Goal: Information Seeking & Learning: Learn about a topic

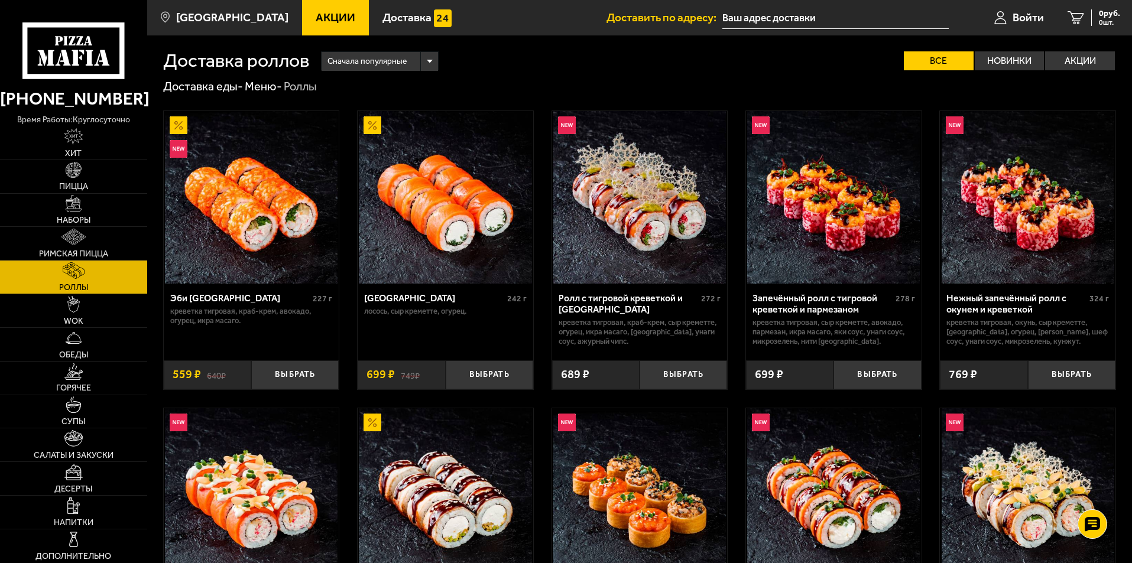
scroll to position [591, 0]
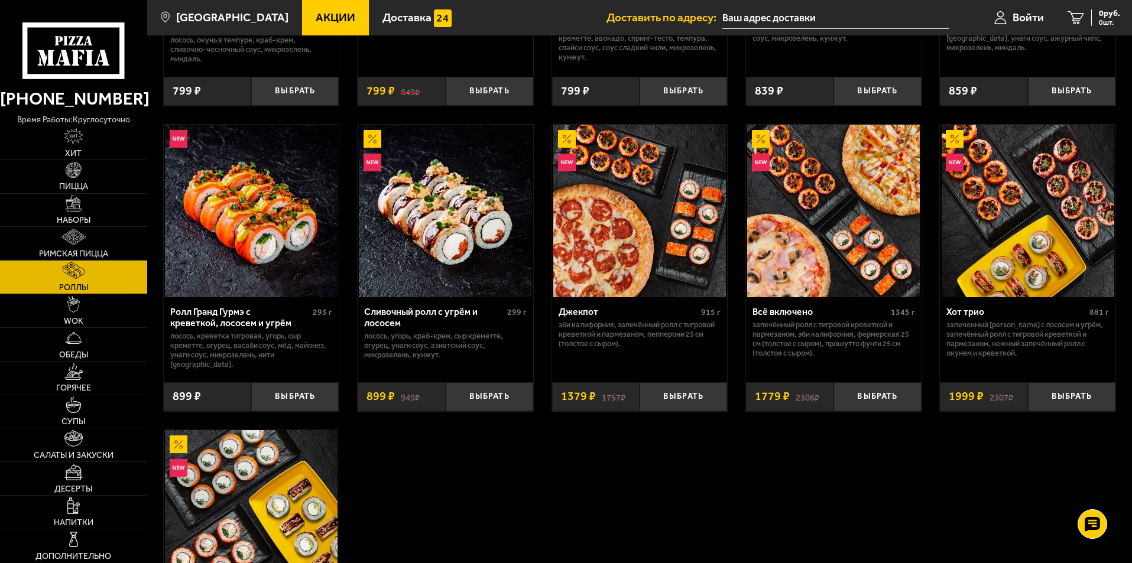
click at [302, 30] on link "Акции" at bounding box center [335, 17] width 67 height 35
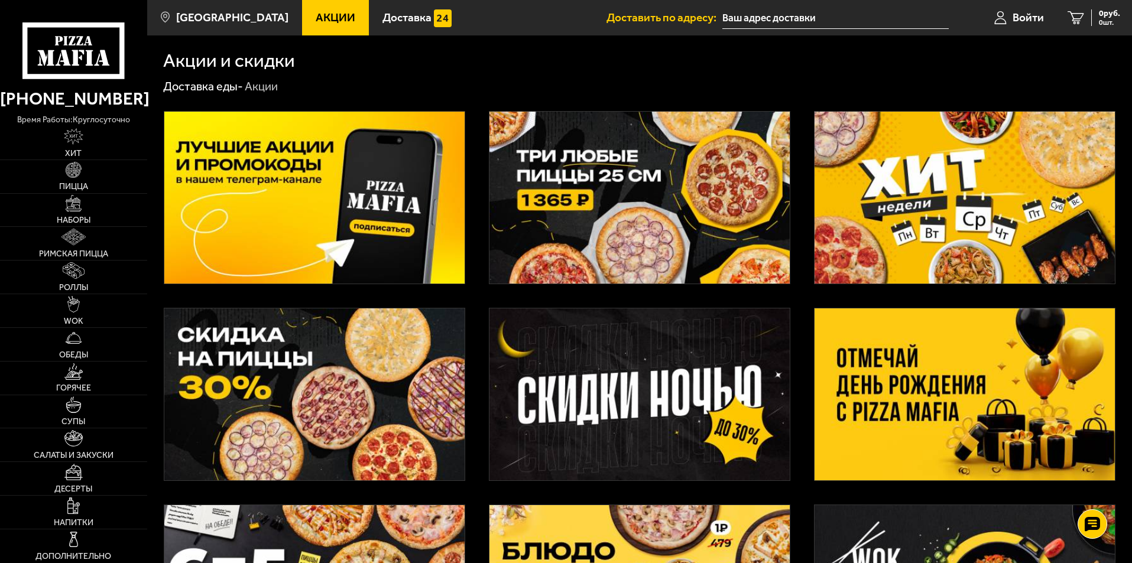
click at [1038, 391] on img at bounding box center [964, 395] width 300 height 172
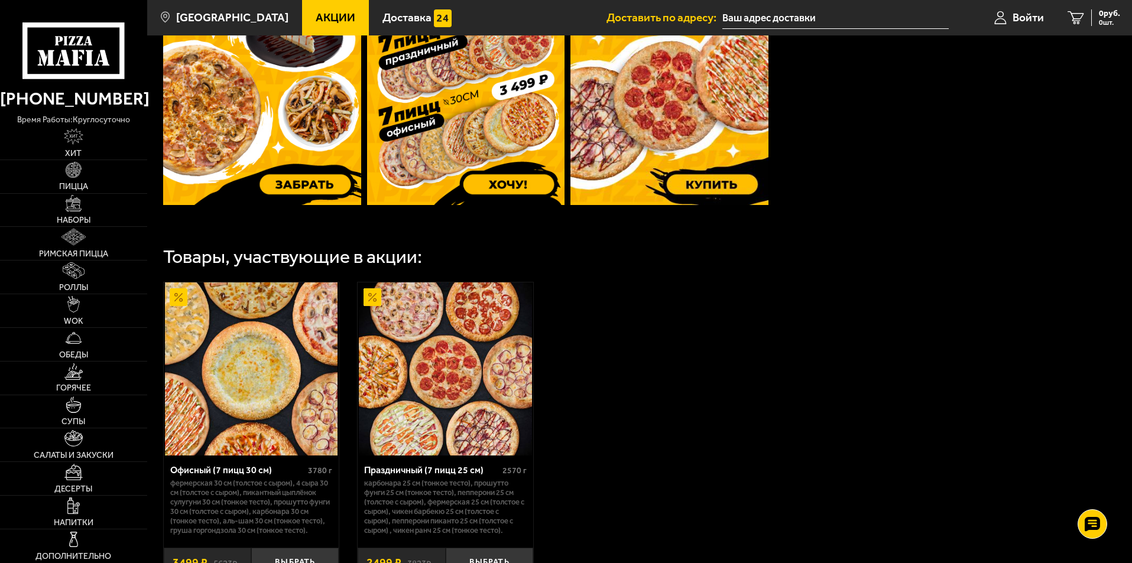
scroll to position [473, 0]
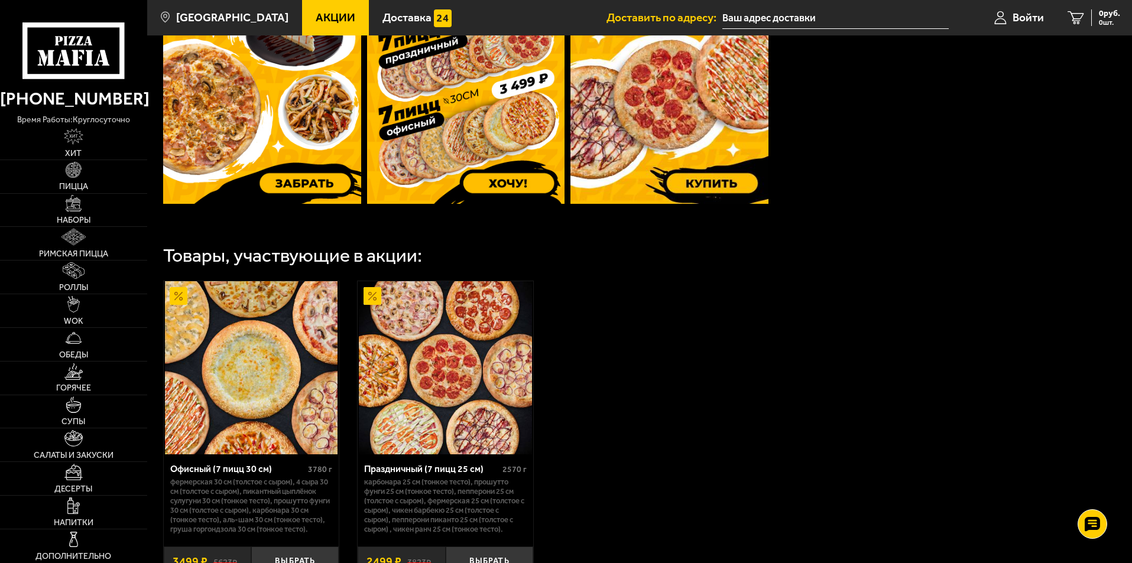
click at [251, 102] on img at bounding box center [262, 72] width 198 height 262
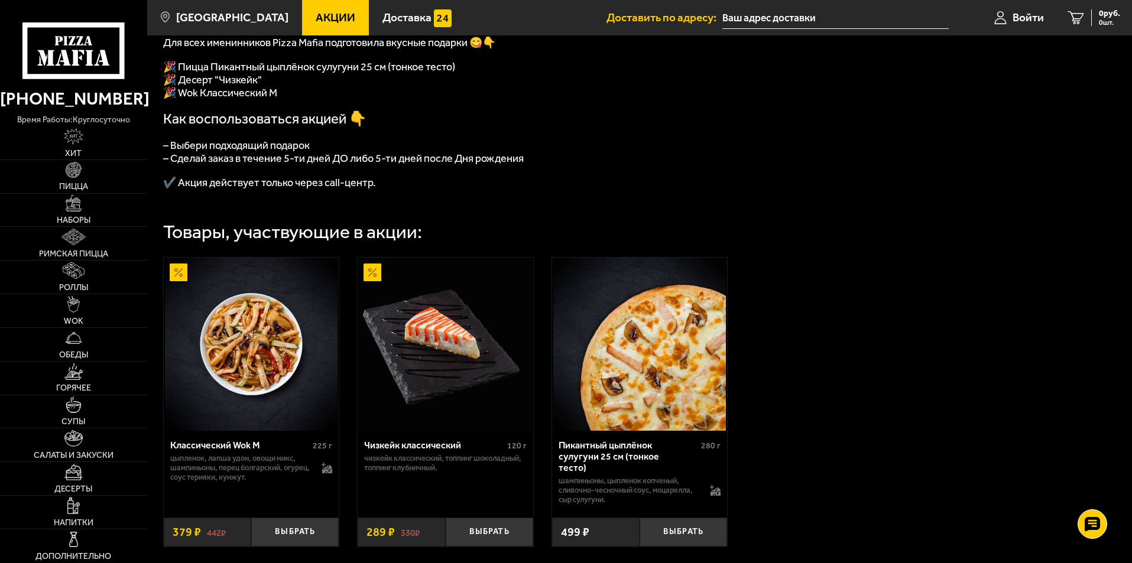
scroll to position [295, 0]
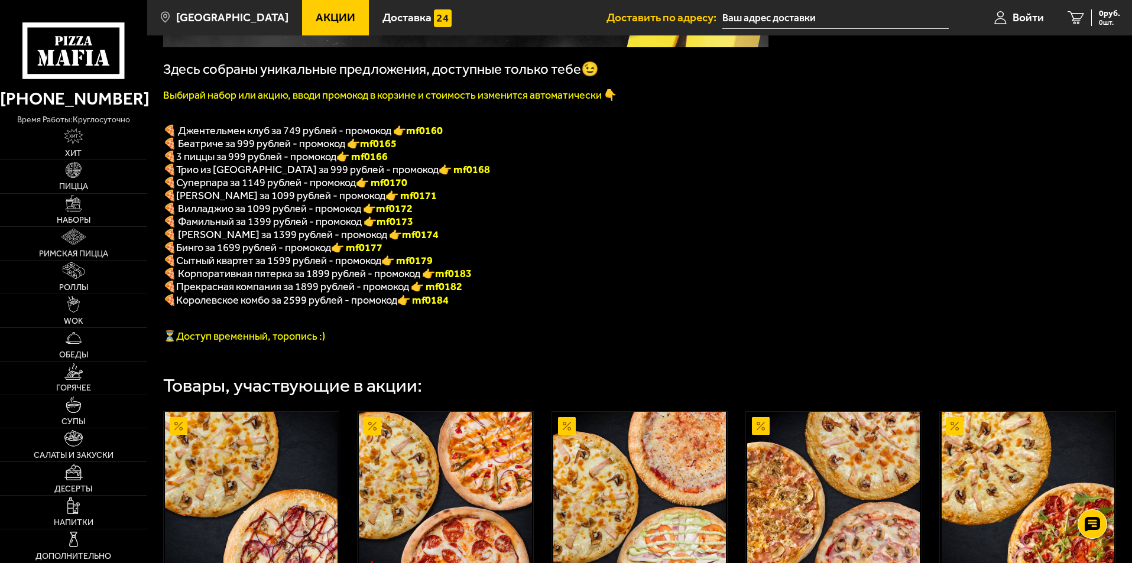
scroll to position [532, 0]
